Goal: Task Accomplishment & Management: Manage account settings

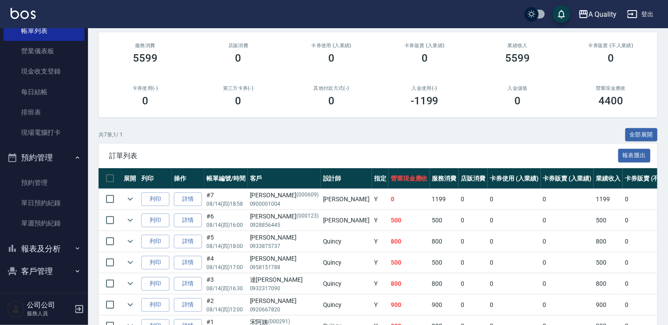
scroll to position [155, 0]
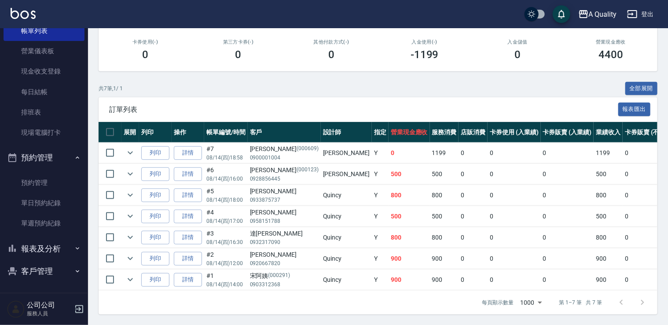
click at [48, 249] on button "報表及分析" at bounding box center [44, 248] width 81 height 23
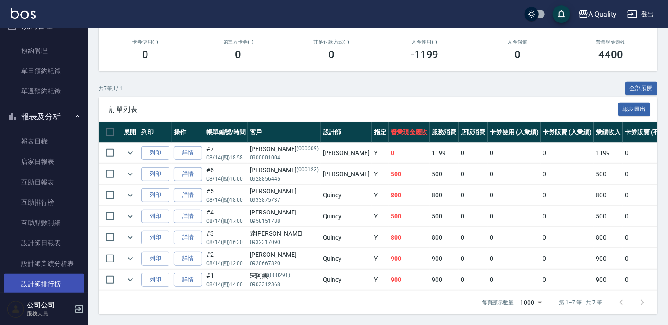
click at [43, 281] on link "設計師排行榜" at bounding box center [44, 284] width 81 height 20
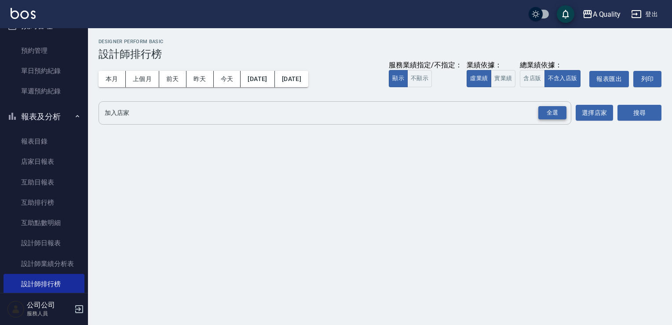
click at [547, 111] on div "全選" at bounding box center [553, 113] width 28 height 14
click at [648, 113] on button "搜尋" at bounding box center [640, 113] width 44 height 16
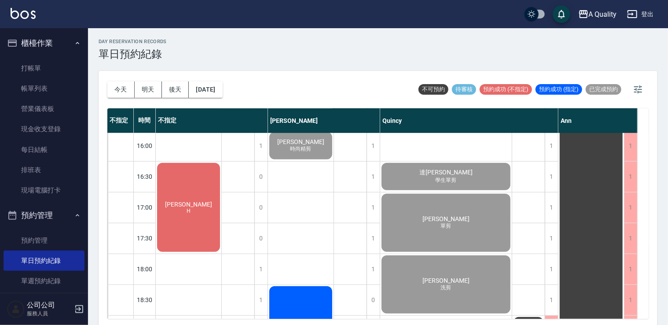
scroll to position [393, 0]
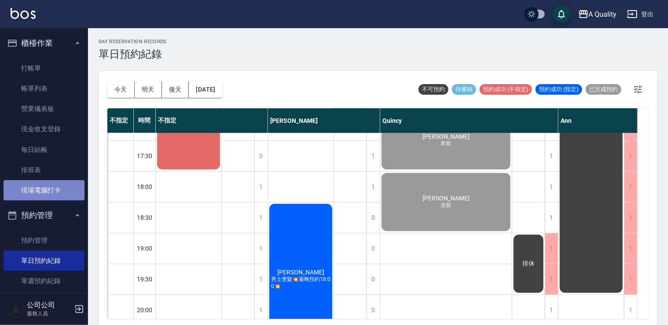
click at [45, 197] on link "現場電腦打卡" at bounding box center [44, 190] width 81 height 20
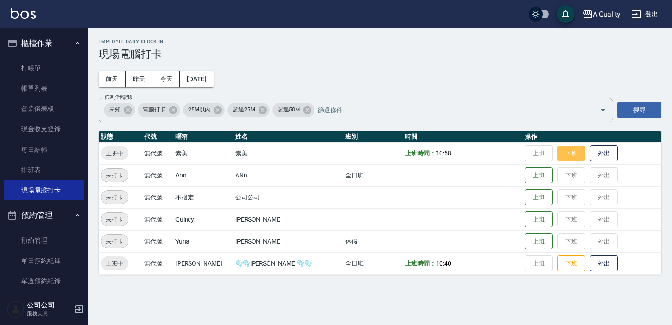
click at [557, 154] on button "下班" at bounding box center [571, 153] width 28 height 15
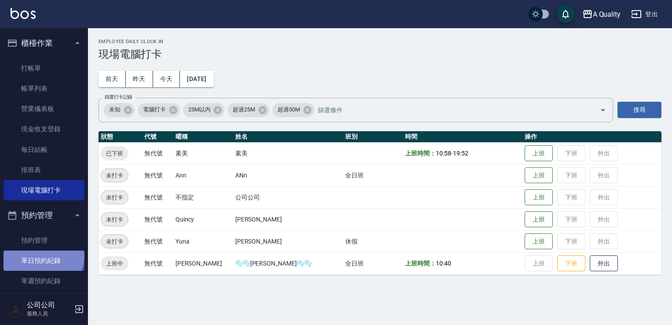
click at [42, 255] on link "單日預約紀錄" at bounding box center [44, 260] width 81 height 20
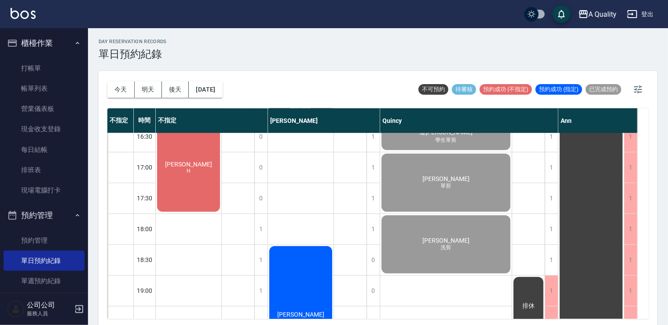
scroll to position [396, 0]
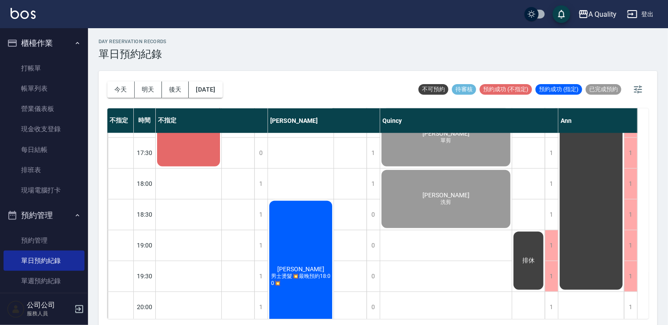
click at [221, 168] on div "[PERSON_NAME] 男士燙髮💥最晚預約18:00💥" at bounding box center [189, 122] width 66 height 92
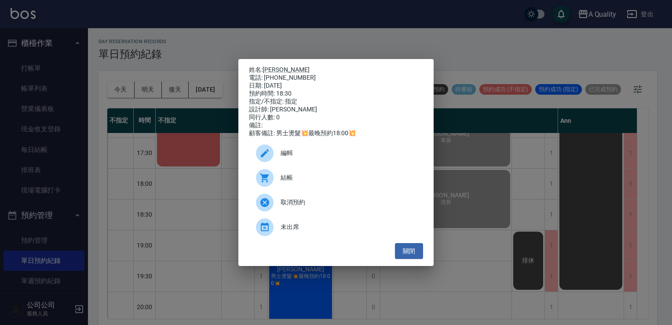
click at [278, 183] on div at bounding box center [268, 178] width 25 height 18
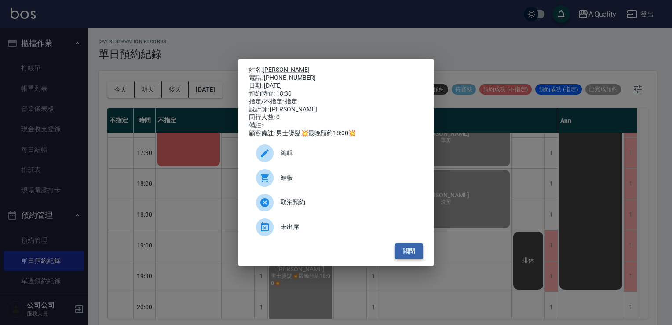
click at [421, 247] on button "關閉" at bounding box center [409, 251] width 28 height 16
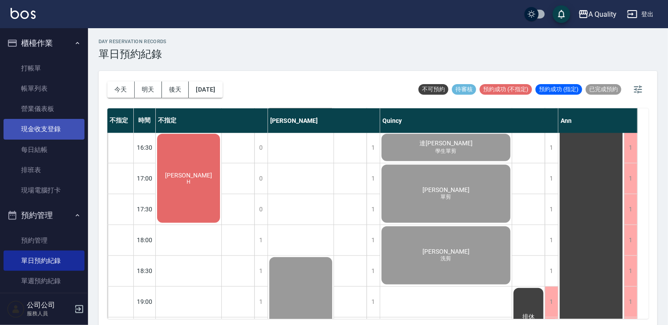
scroll to position [393, 0]
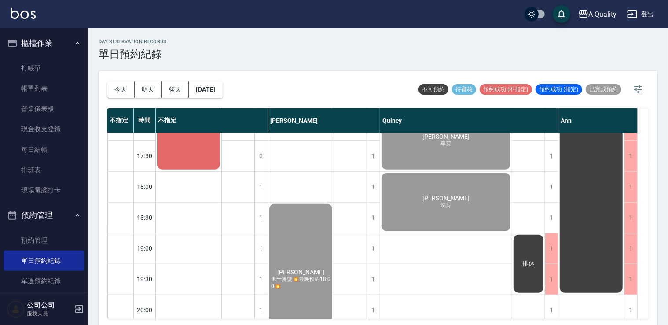
click at [140, 92] on button "明天" at bounding box center [148, 89] width 27 height 16
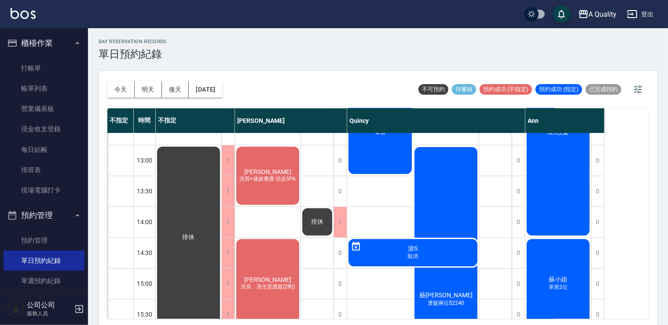
scroll to position [155, 0]
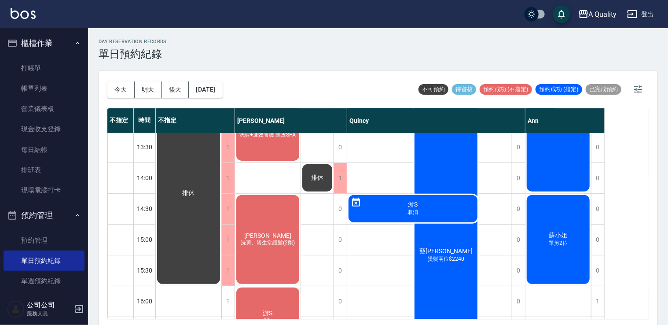
click at [246, 139] on span "洗剪、資生堂護髮(2劑)" at bounding box center [268, 134] width 60 height 7
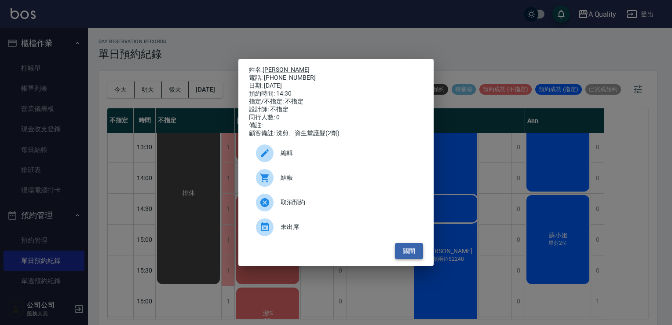
click at [407, 251] on button "關閉" at bounding box center [409, 251] width 28 height 16
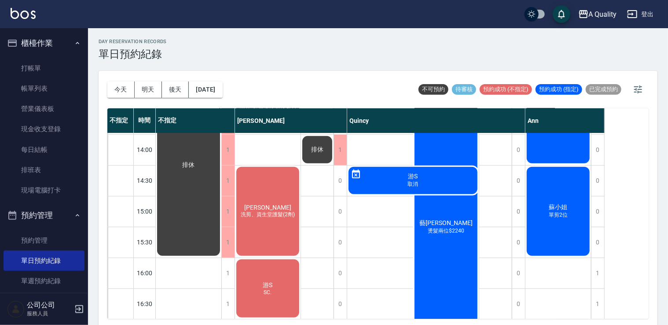
scroll to position [132, 0]
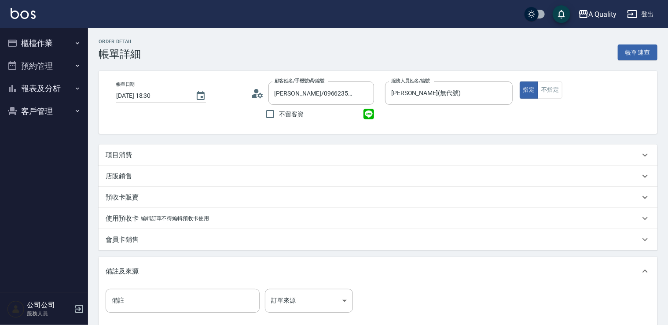
click at [133, 155] on div "項目消費" at bounding box center [373, 154] width 534 height 9
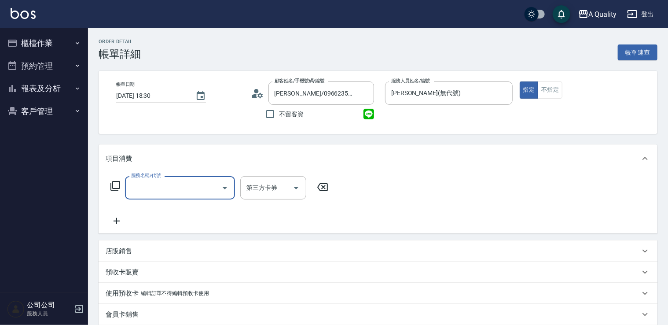
click at [165, 191] on input "服務名稱/代號" at bounding box center [173, 187] width 89 height 15
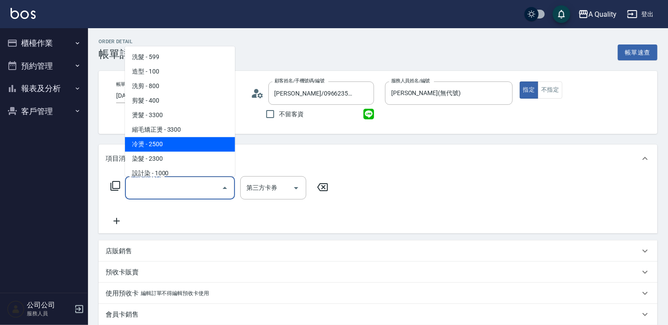
click at [171, 143] on span "冷燙 - 2500" at bounding box center [180, 144] width 110 height 15
type input "冷燙(330)"
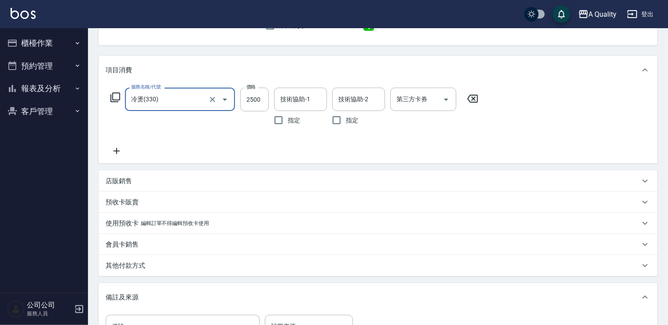
scroll to position [176, 0]
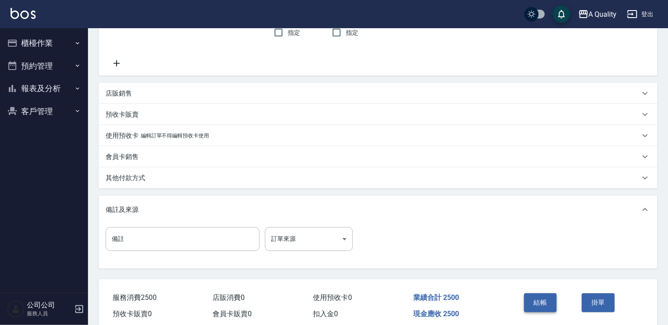
click at [547, 301] on button "結帳" at bounding box center [540, 302] width 33 height 18
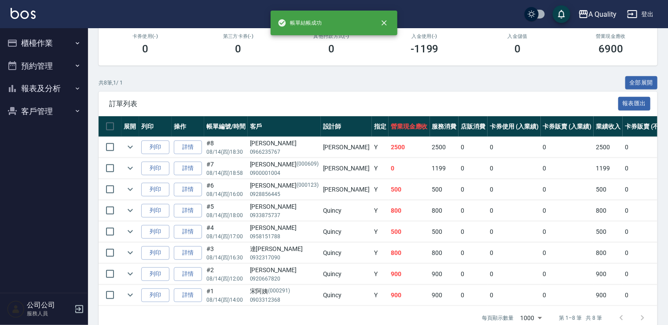
scroll to position [176, 0]
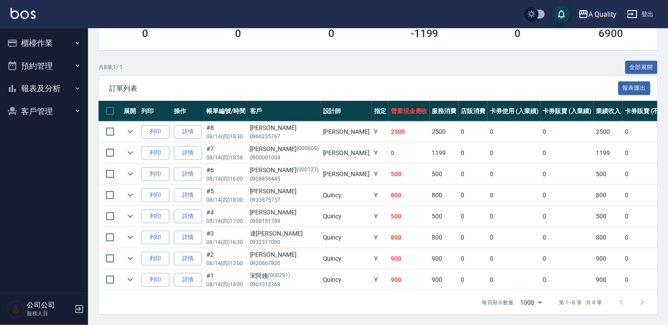
click at [36, 39] on button "櫃檯作業" at bounding box center [44, 43] width 81 height 23
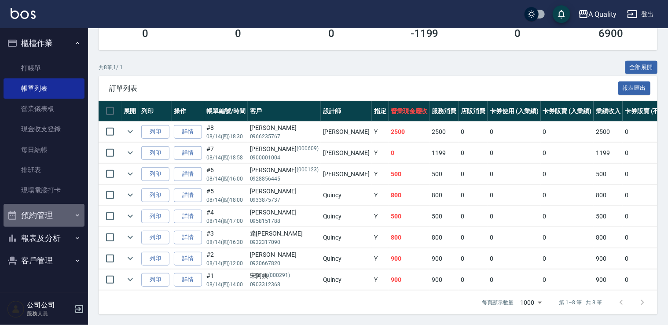
click at [38, 215] on button "預約管理" at bounding box center [44, 215] width 81 height 23
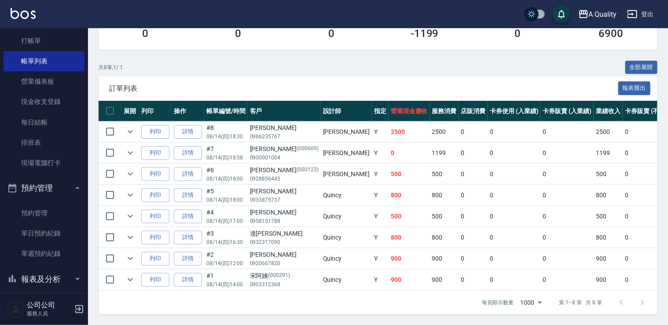
scroll to position [58, 0]
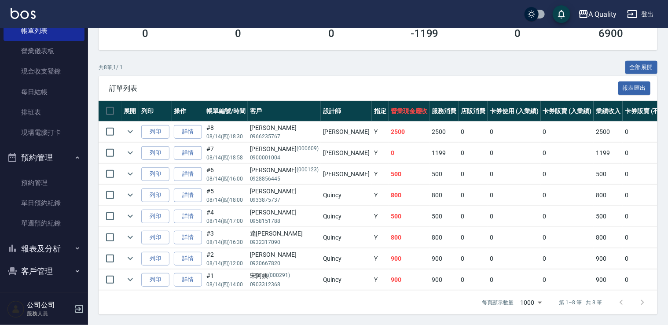
click at [56, 247] on button "報表及分析" at bounding box center [44, 248] width 81 height 23
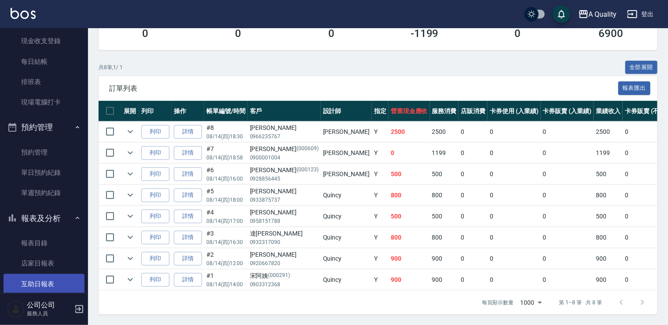
scroll to position [102, 0]
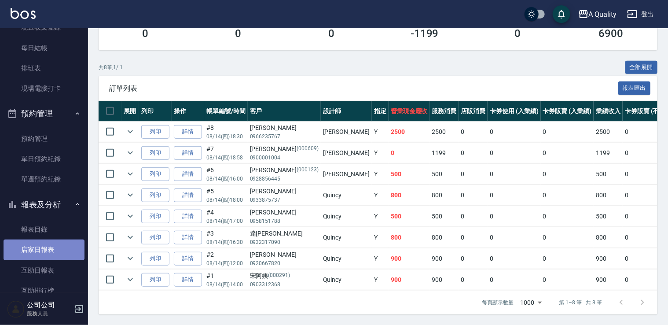
click at [50, 247] on link "店家日報表" at bounding box center [44, 249] width 81 height 20
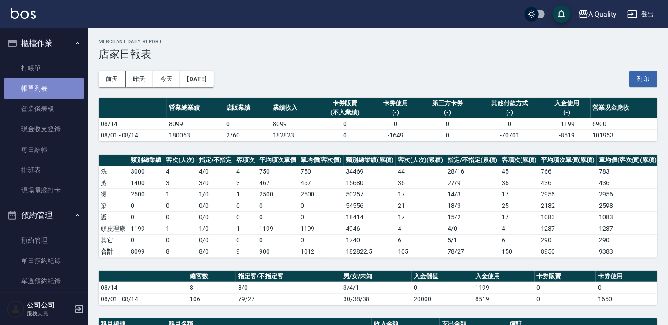
click at [46, 89] on link "帳單列表" at bounding box center [44, 88] width 81 height 20
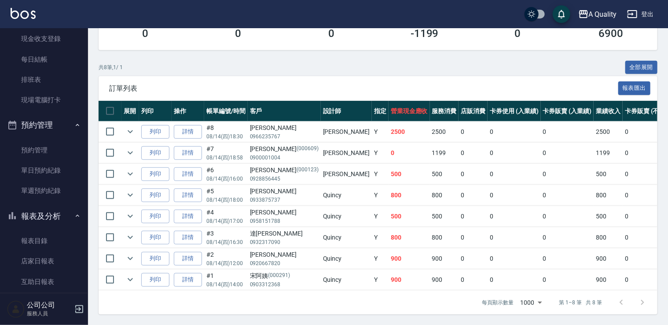
scroll to position [176, 0]
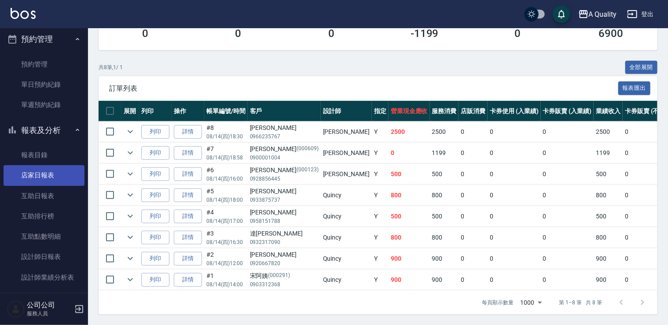
click at [54, 180] on link "店家日報表" at bounding box center [44, 175] width 81 height 20
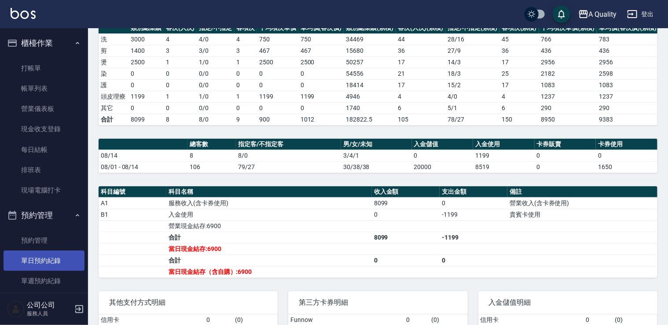
click at [53, 256] on link "單日預約紀錄" at bounding box center [44, 260] width 81 height 20
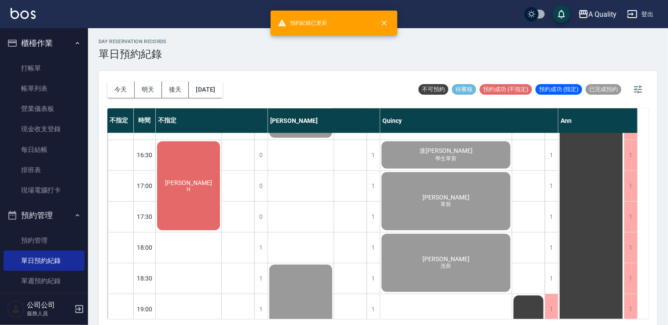
scroll to position [352, 0]
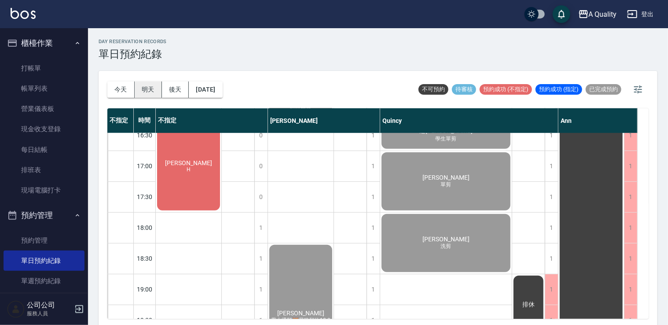
click at [150, 89] on button "明天" at bounding box center [148, 89] width 27 height 16
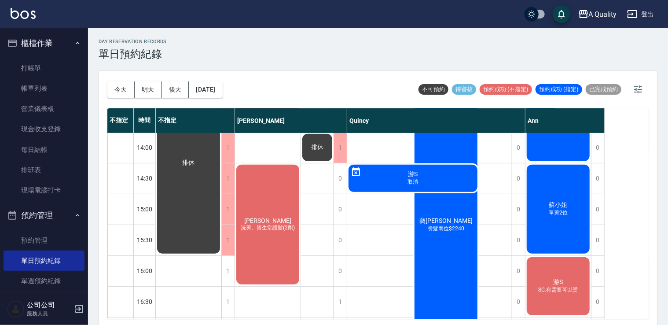
scroll to position [199, 0]
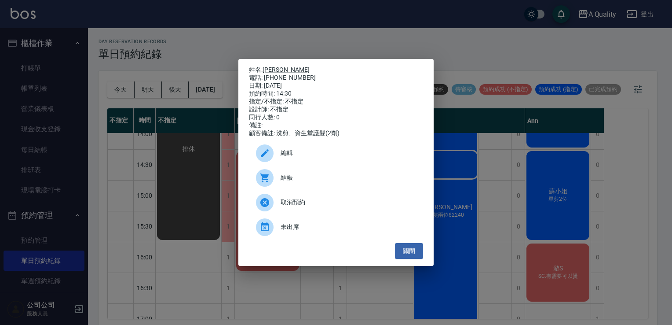
click at [294, 158] on span "編輯" at bounding box center [349, 152] width 136 height 9
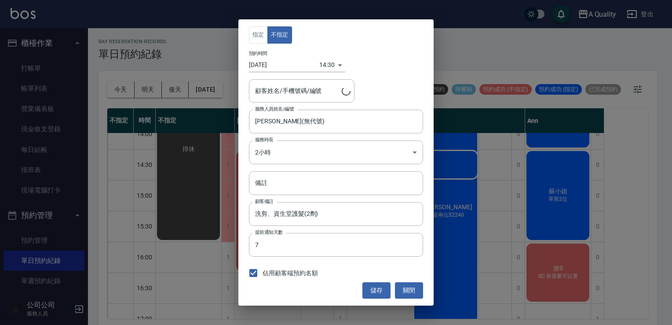
type input "謝惠馨 /0988640993"
click at [322, 149] on body "A Quality 登出 櫃檯作業 打帳單 帳單列表 營業儀表板 現金收支登錄 每日結帳 排班表 現場電腦打卡 預約管理 預約管理 單日預約紀錄 單週預約紀錄…" at bounding box center [336, 163] width 672 height 327
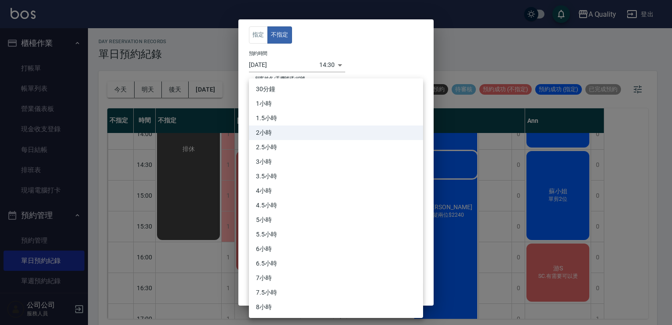
click at [279, 117] on li "1.5小時" at bounding box center [336, 118] width 174 height 15
type input "3"
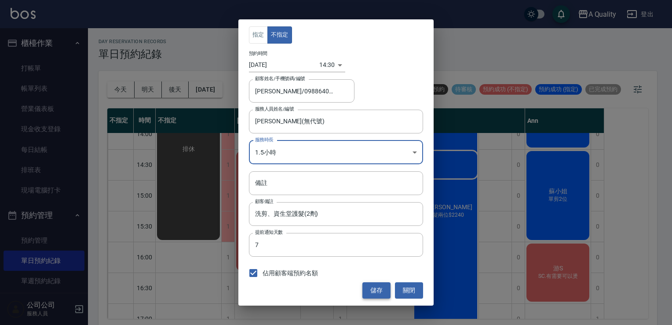
click at [378, 286] on button "儲存" at bounding box center [377, 290] width 28 height 16
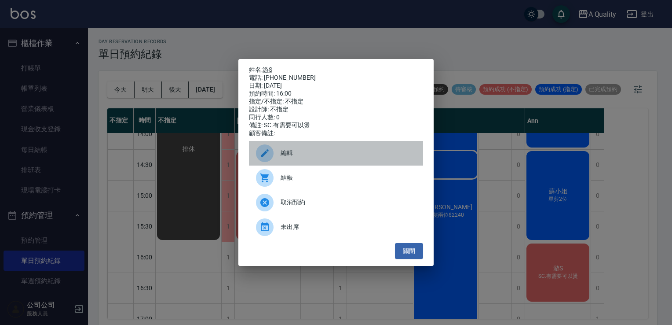
click at [294, 157] on span "編輯" at bounding box center [349, 152] width 136 height 9
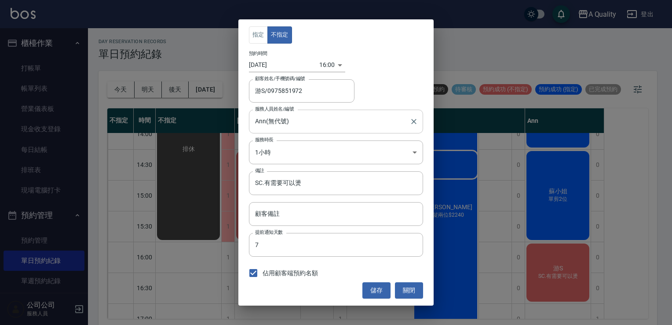
click at [304, 124] on input "Ann(無代號)" at bounding box center [329, 121] width 153 height 15
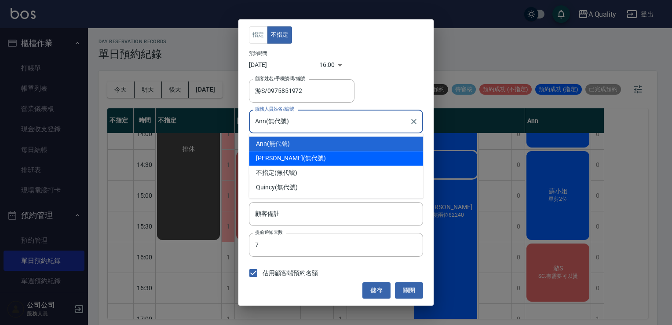
click at [284, 159] on div "Taylor (無代號)" at bounding box center [336, 158] width 174 height 15
type input "Taylor(無代號)"
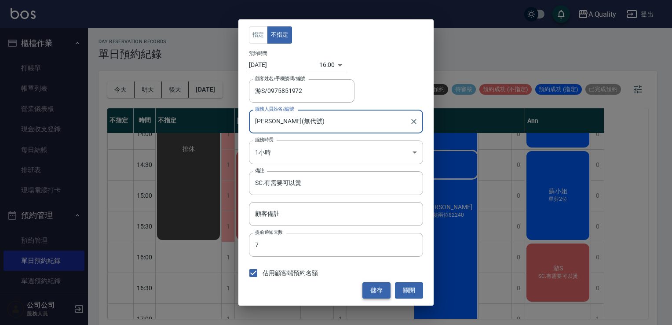
click at [382, 290] on button "儲存" at bounding box center [377, 290] width 28 height 16
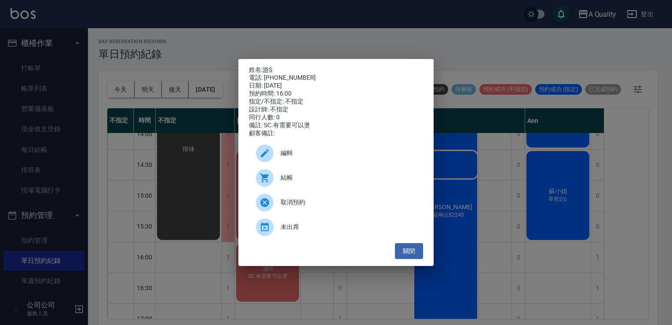
click at [297, 162] on div "編輯" at bounding box center [336, 153] width 174 height 25
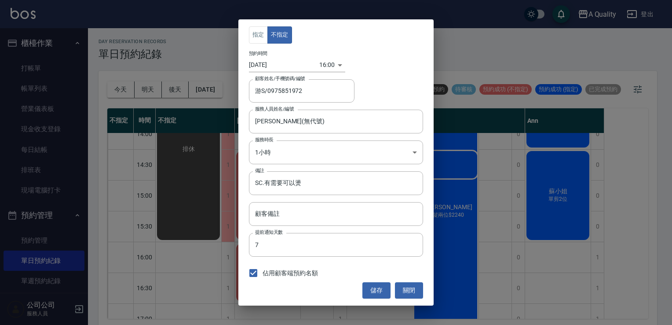
drag, startPoint x: 320, startPoint y: 185, endPoint x: 169, endPoint y: 190, distance: 151.9
click at [197, 189] on div "指定 不指定 預約時間 2025/08/15 16:00 1755244800000 顧客姓名/手機號碼/編號 游S/0975851972 顧客姓名/手機號碼…" at bounding box center [336, 162] width 672 height 325
click at [315, 192] on input "SC.有需要可以燙" at bounding box center [336, 183] width 174 height 24
click at [312, 180] on input "SC.有需要可以燙" at bounding box center [336, 183] width 174 height 24
drag, startPoint x: 264, startPoint y: 183, endPoint x: 334, endPoint y: 182, distance: 70.4
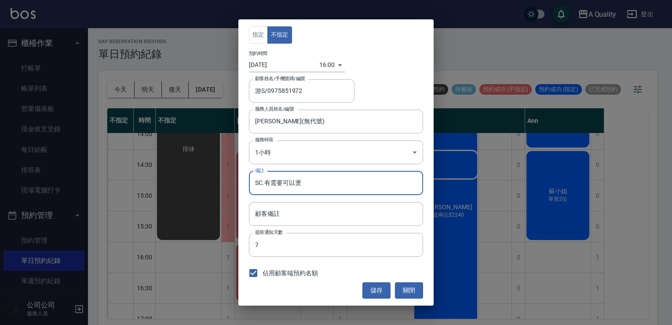
click at [334, 182] on input "SC.有需要可以燙" at bounding box center [336, 183] width 174 height 24
type input "SC."
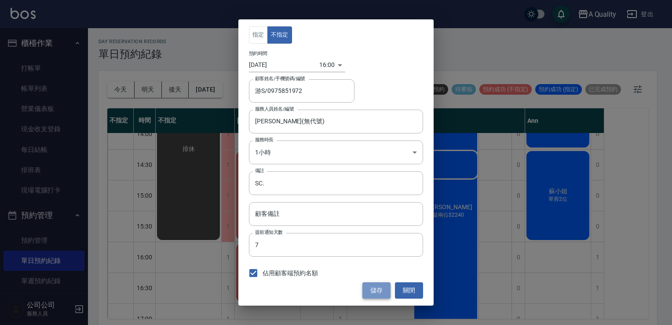
click at [377, 291] on button "儲存" at bounding box center [377, 290] width 28 height 16
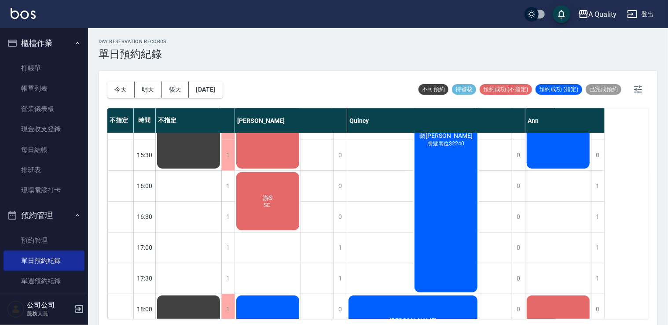
scroll to position [308, 0]
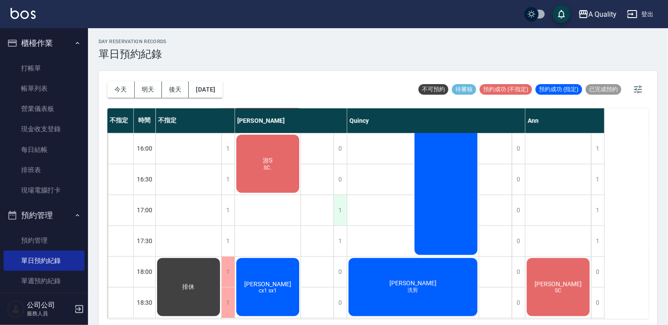
click at [341, 209] on div "1" at bounding box center [340, 210] width 13 height 30
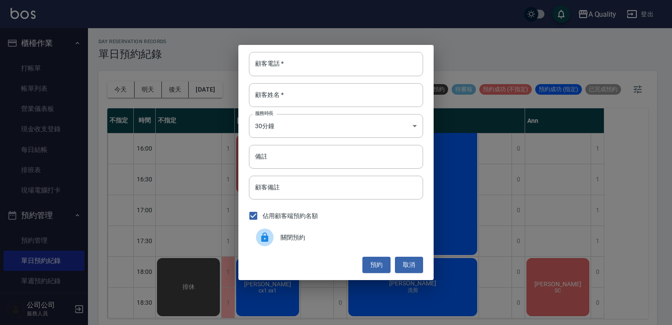
click at [305, 240] on span "關閉預約" at bounding box center [349, 237] width 136 height 9
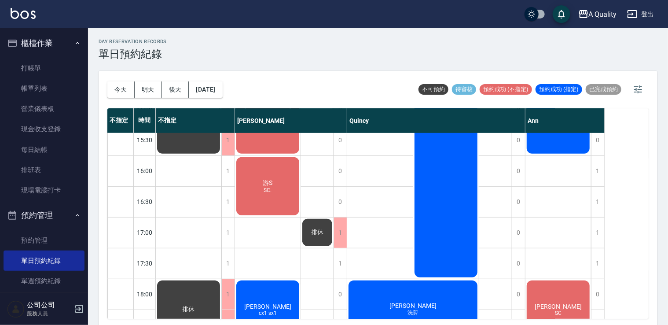
scroll to position [243, 0]
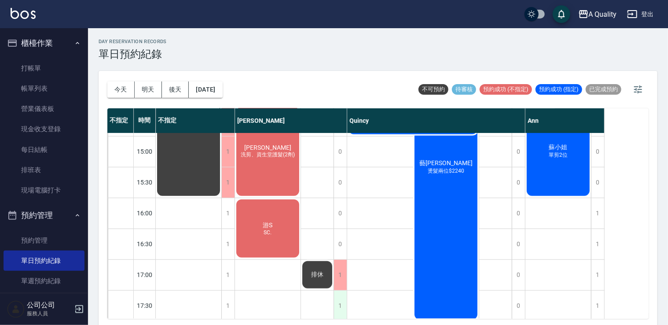
click at [345, 300] on div "1" at bounding box center [340, 305] width 13 height 30
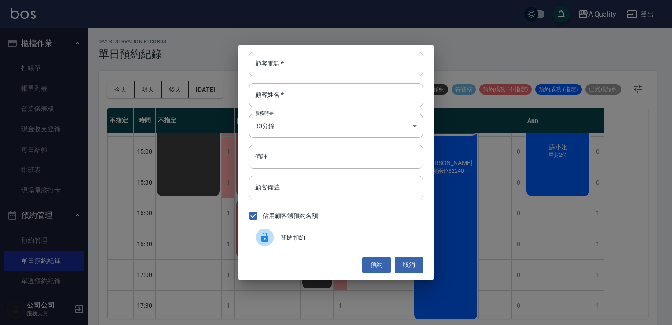
click at [306, 240] on span "關閉預約" at bounding box center [349, 237] width 136 height 9
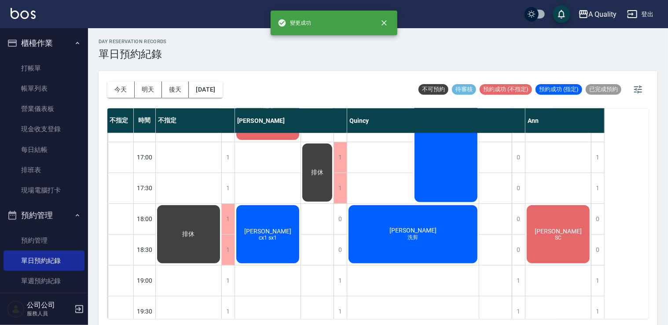
scroll to position [375, 0]
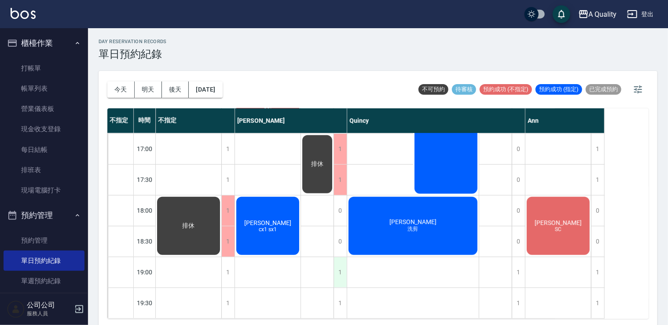
click at [340, 266] on div "1" at bounding box center [340, 272] width 13 height 30
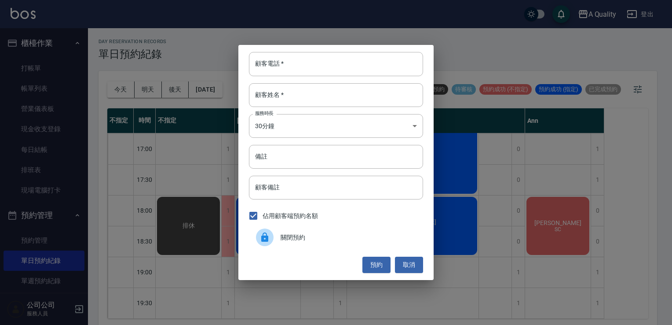
click at [302, 242] on div "關閉預約" at bounding box center [336, 237] width 174 height 25
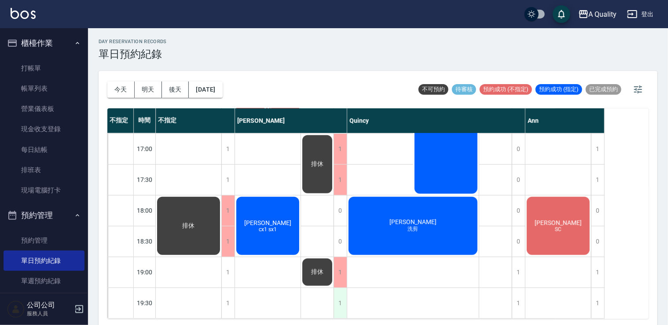
click at [341, 295] on div "1" at bounding box center [340, 303] width 13 height 30
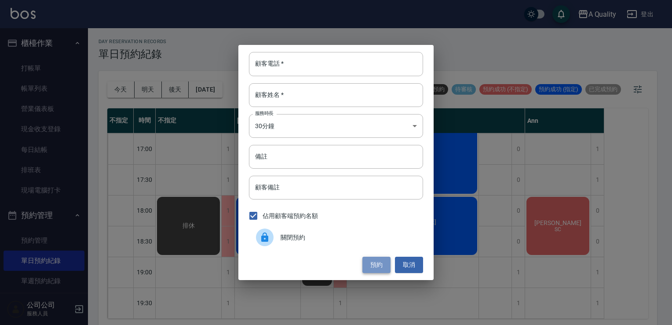
click at [377, 264] on button "預約" at bounding box center [377, 265] width 28 height 16
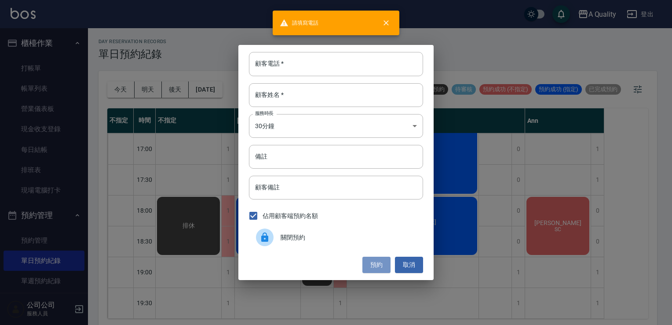
drag, startPoint x: 377, startPoint y: 264, endPoint x: 355, endPoint y: 264, distance: 22.0
click at [368, 264] on button "預約" at bounding box center [377, 265] width 28 height 16
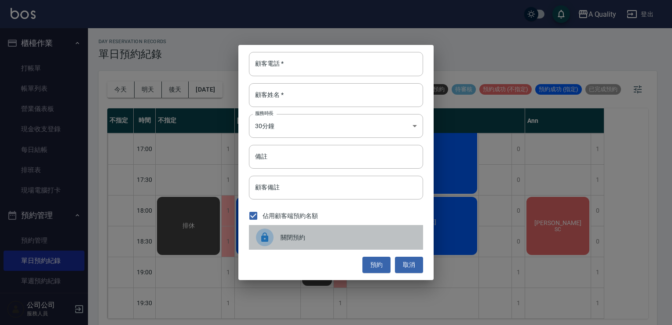
click at [297, 240] on span "關閉預約" at bounding box center [349, 237] width 136 height 9
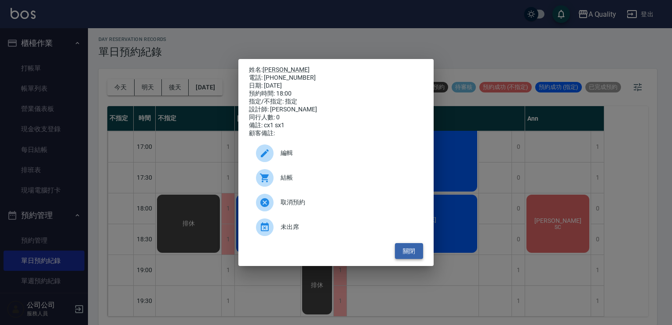
click at [406, 253] on button "關閉" at bounding box center [409, 251] width 28 height 16
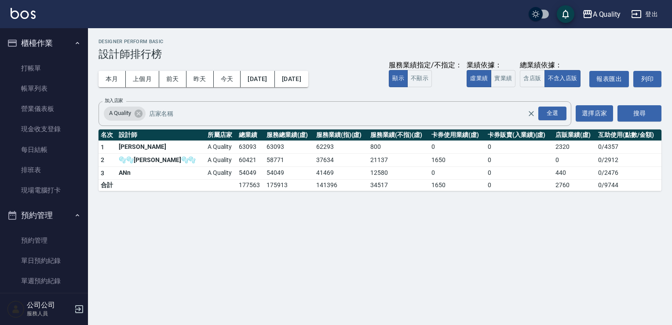
scroll to position [190, 0]
